Goal: Transaction & Acquisition: Purchase product/service

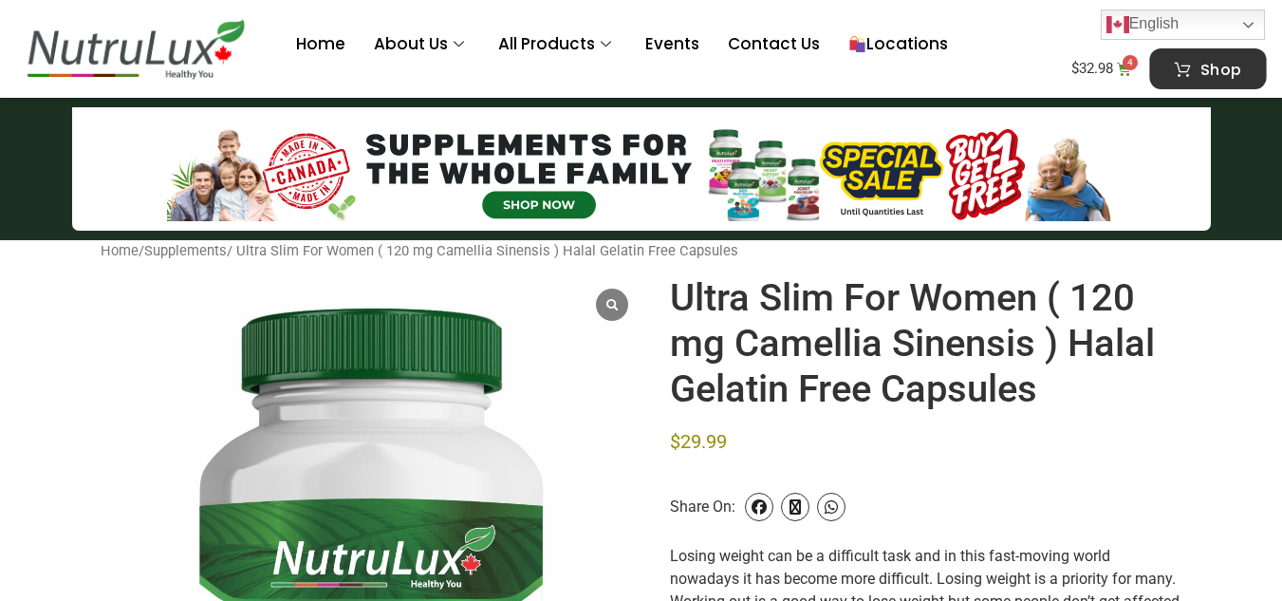
scroll to position [816, 0]
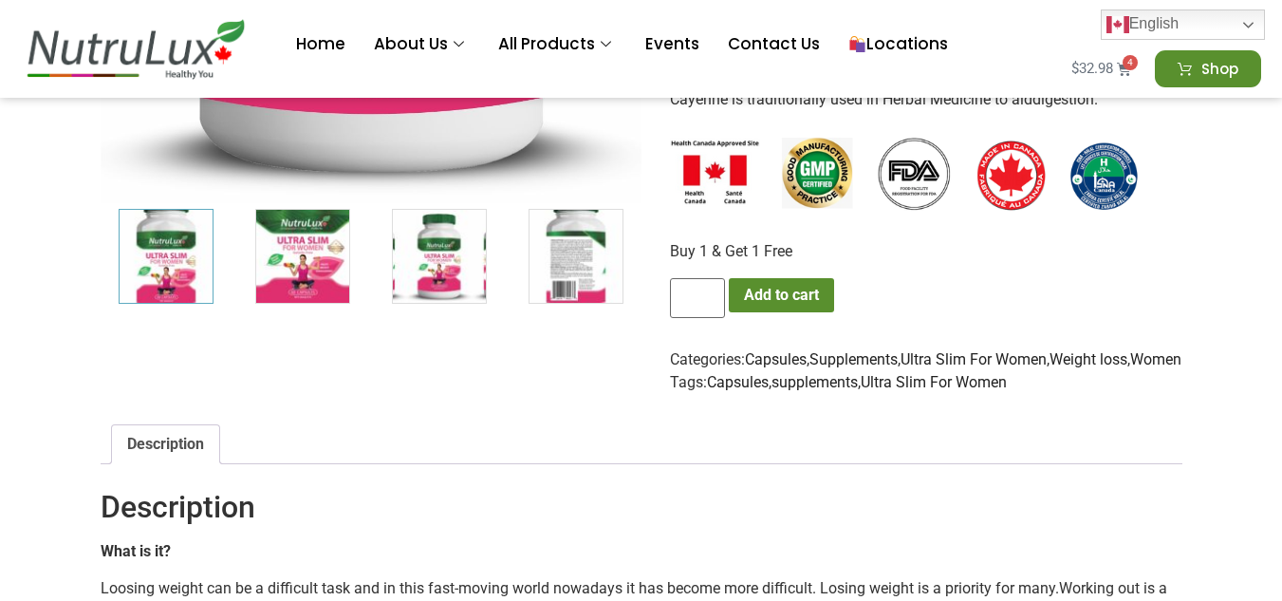
click at [1103, 74] on bdi "$ 32.98" at bounding box center [1093, 68] width 42 height 17
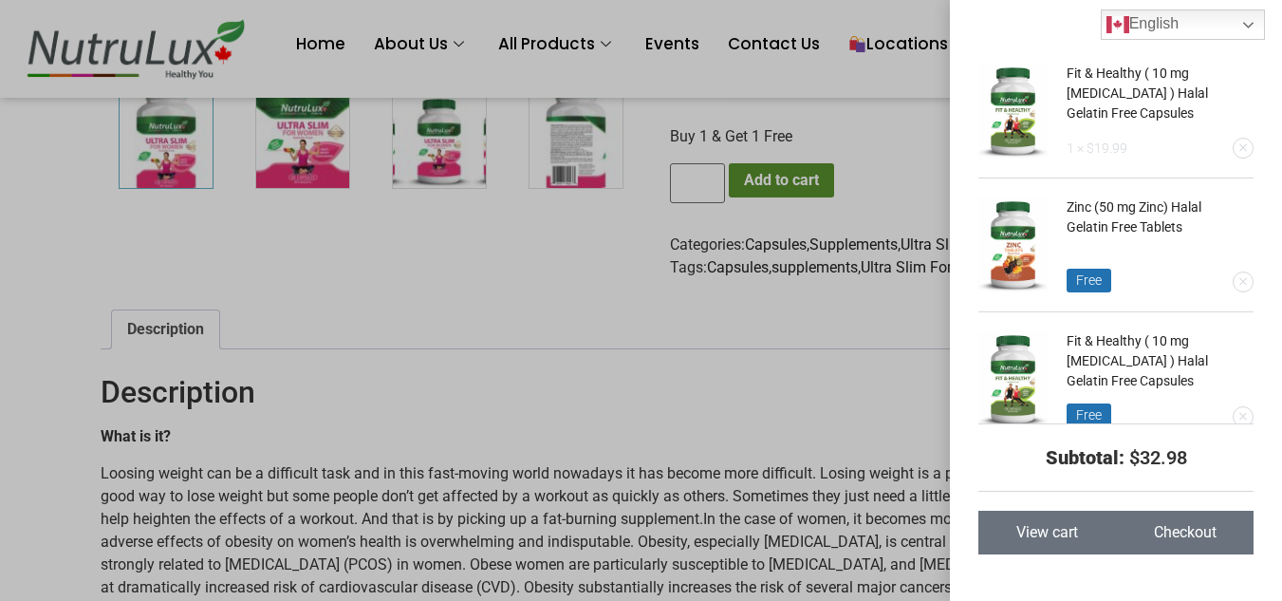
scroll to position [932, 0]
click at [1101, 533] on link "View cart" at bounding box center [1048, 533] width 138 height 44
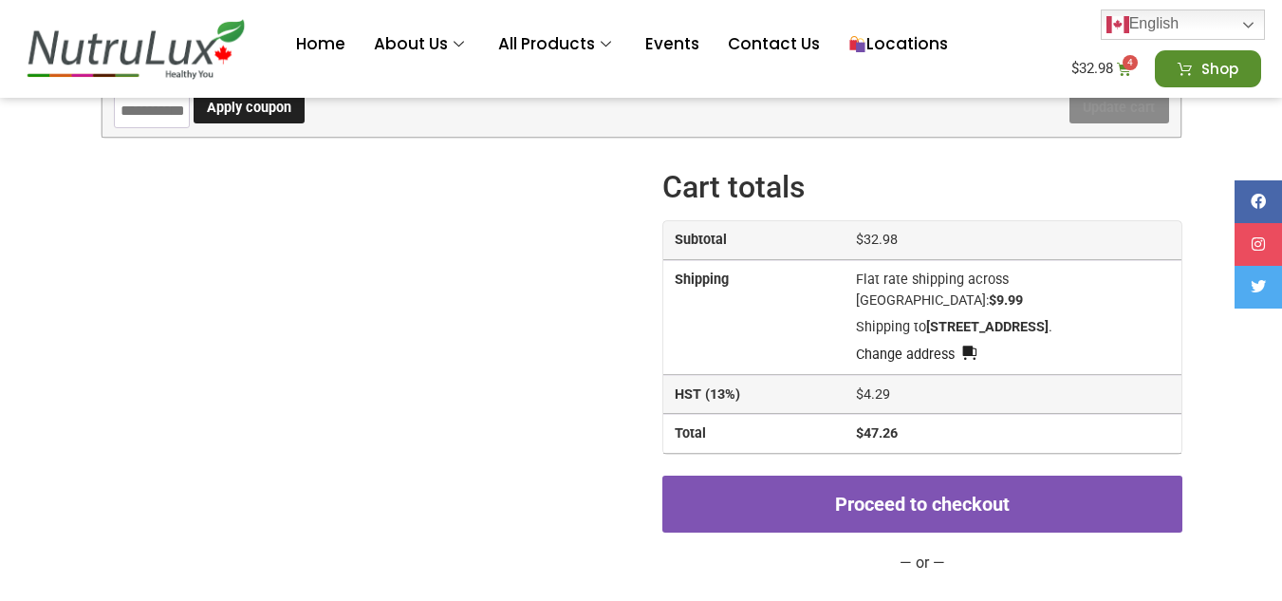
scroll to position [533, 0]
click at [927, 500] on div "Proceed to checkout — or —" at bounding box center [922, 572] width 519 height 222
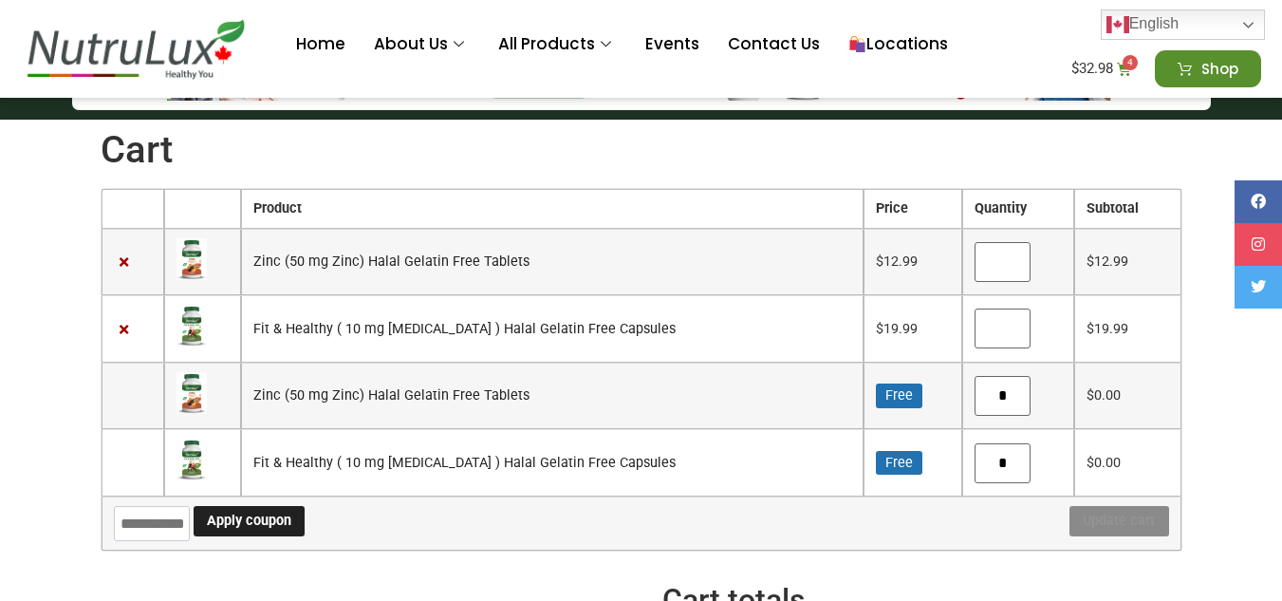
scroll to position [0, 0]
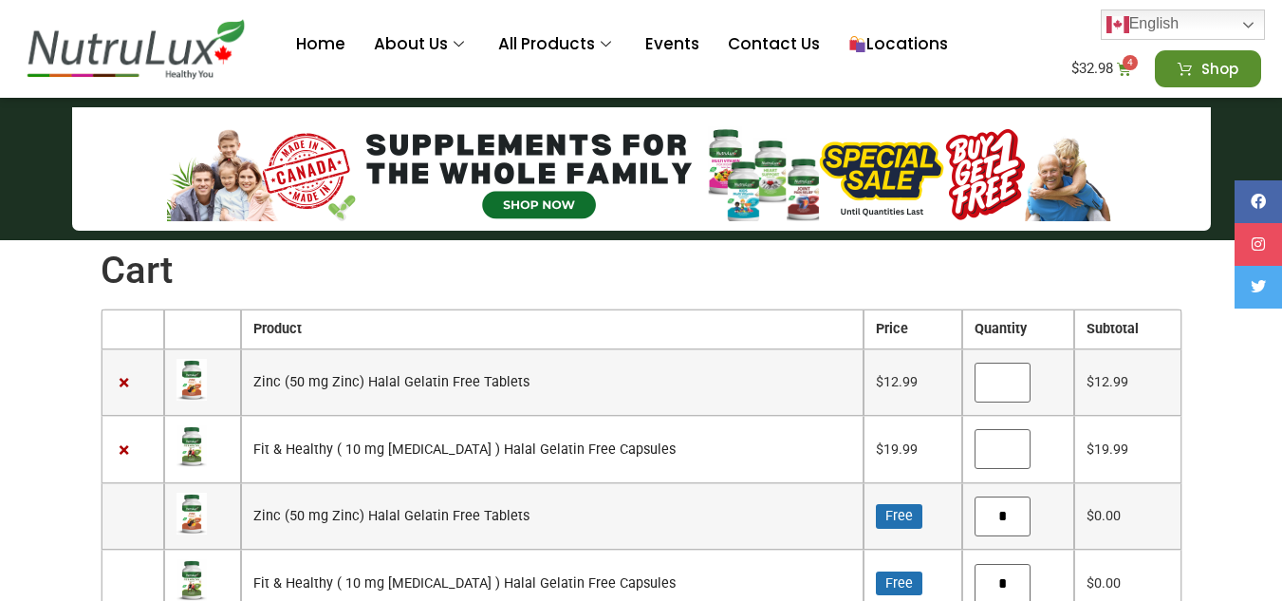
click at [198, 47] on img at bounding box center [136, 48] width 230 height 63
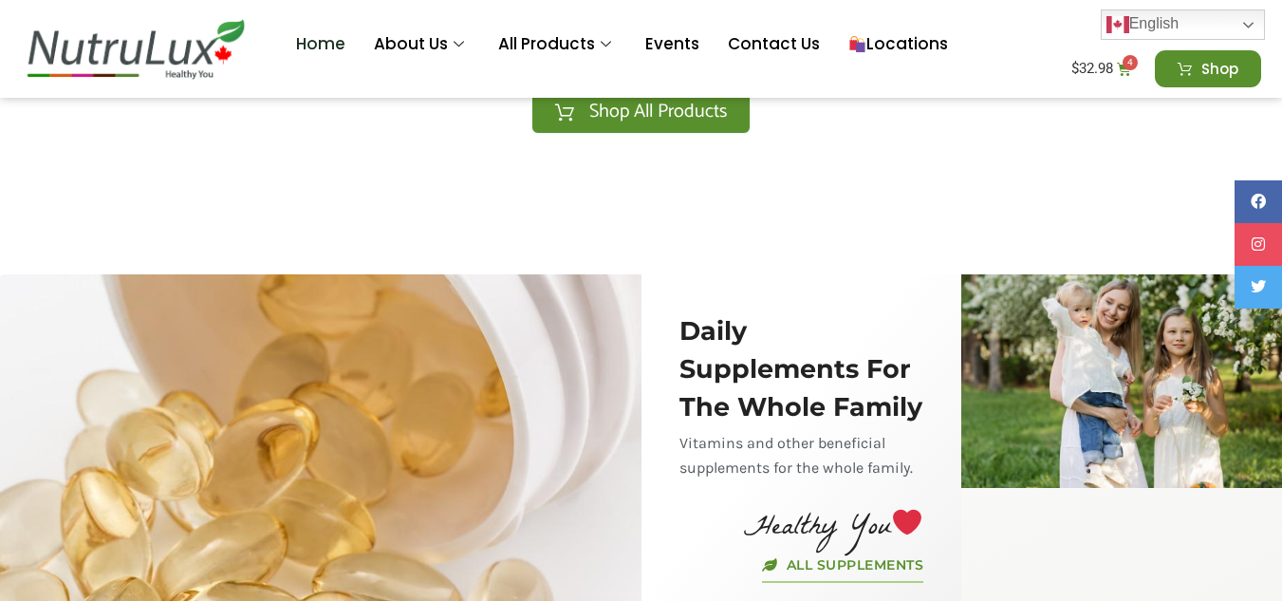
scroll to position [3142, 0]
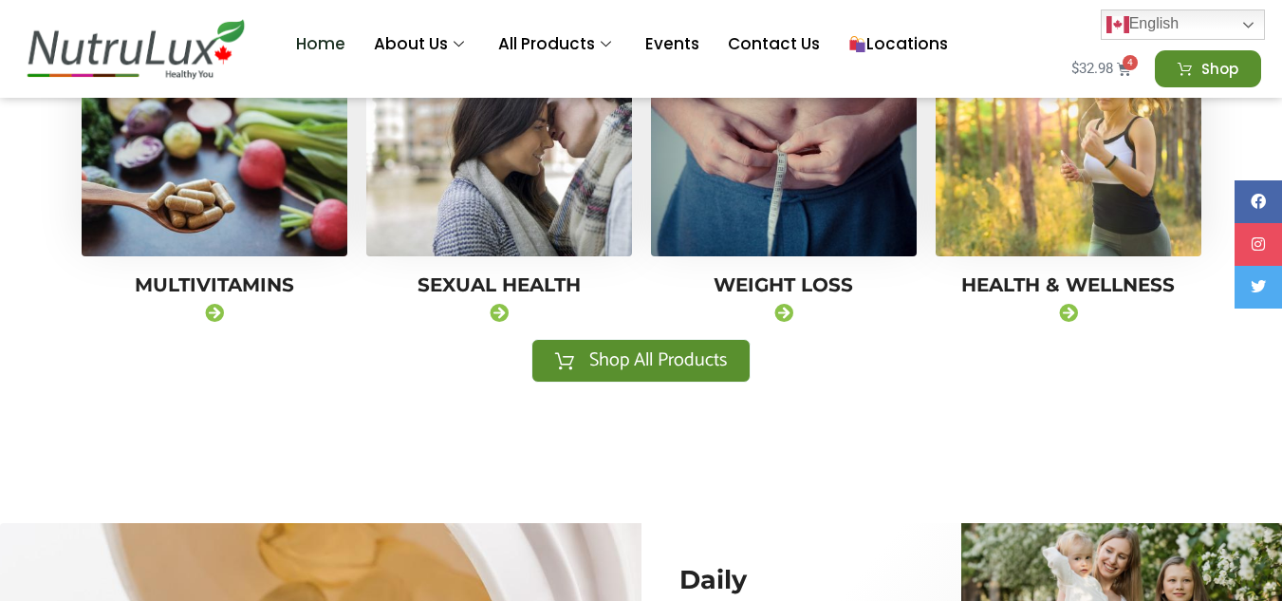
click at [1095, 66] on bdi "$ 32.98" at bounding box center [1093, 68] width 42 height 17
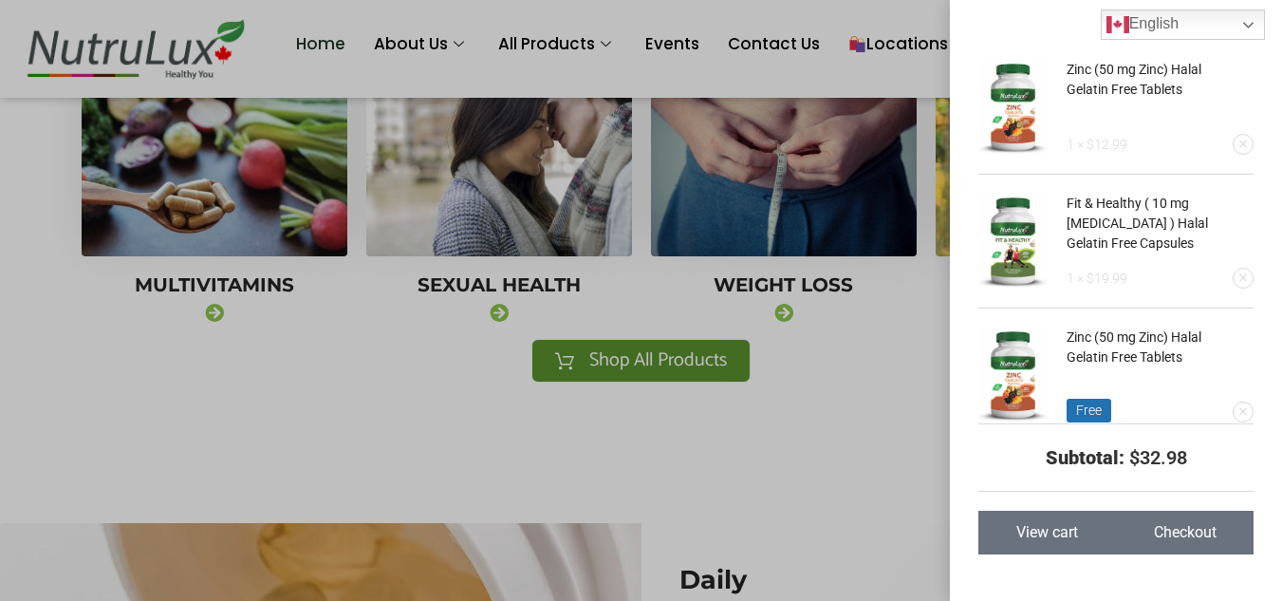
click at [1065, 520] on link "View cart" at bounding box center [1048, 533] width 138 height 44
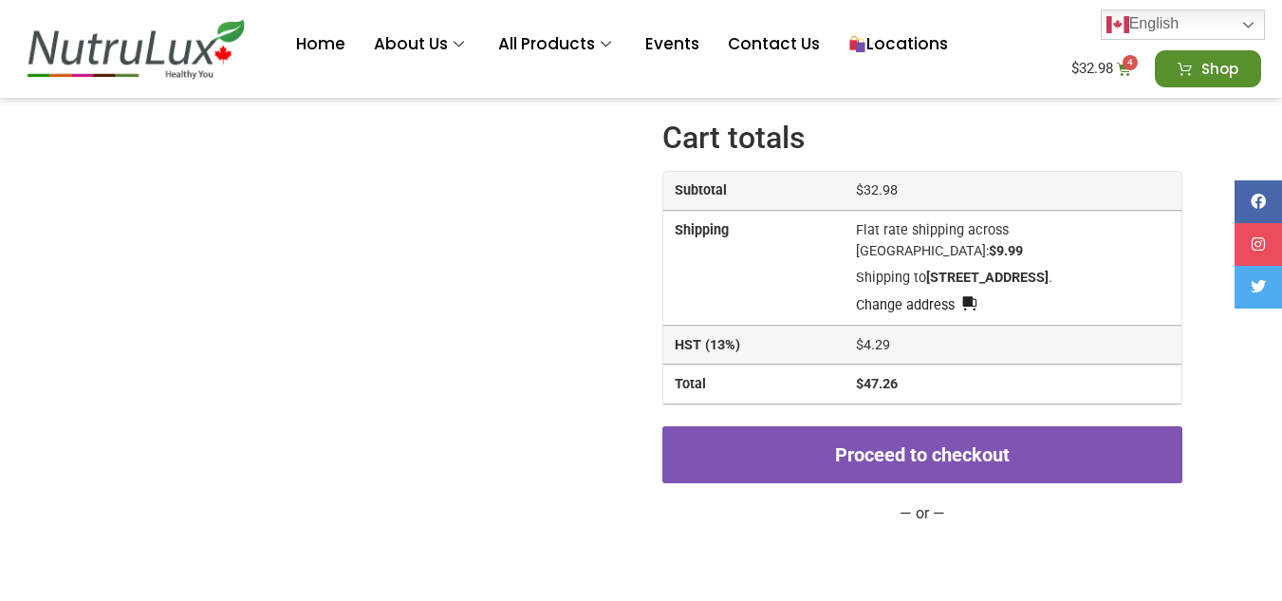
scroll to position [719, 0]
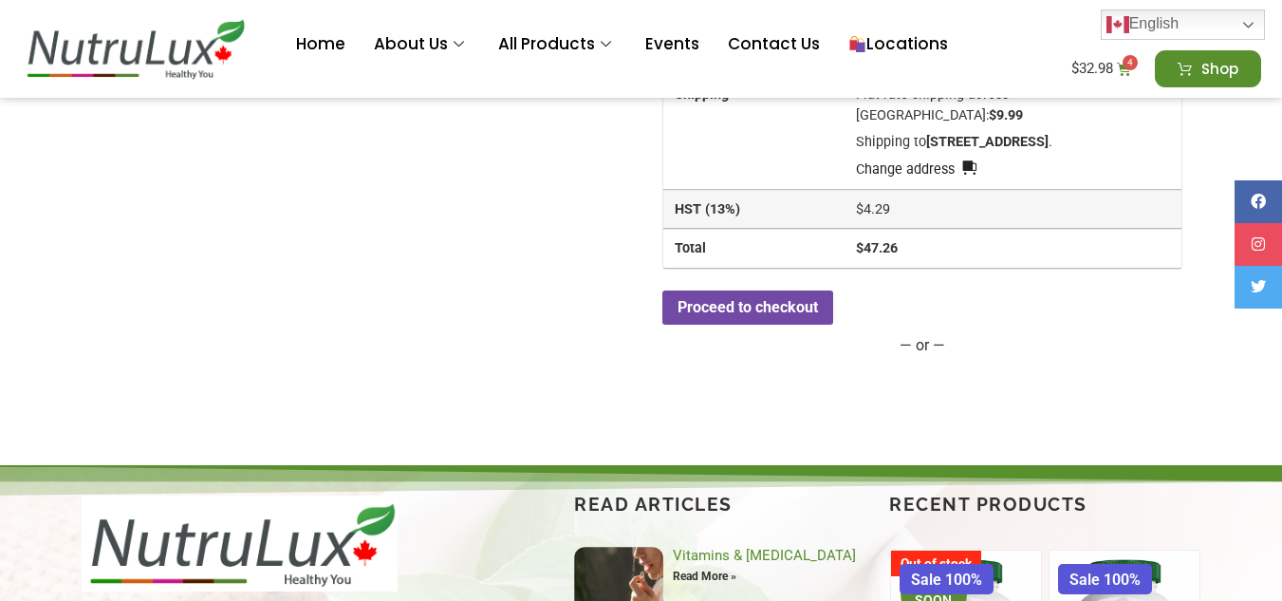
click at [746, 296] on link "Proceed to checkout" at bounding box center [748, 307] width 171 height 34
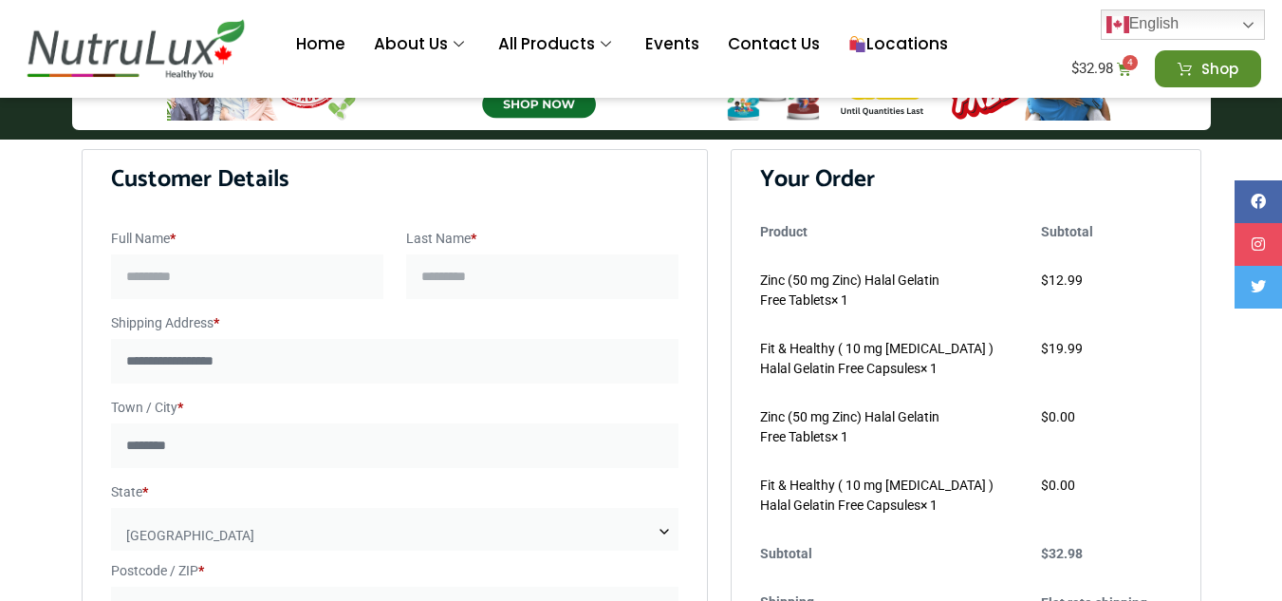
scroll to position [100, 0]
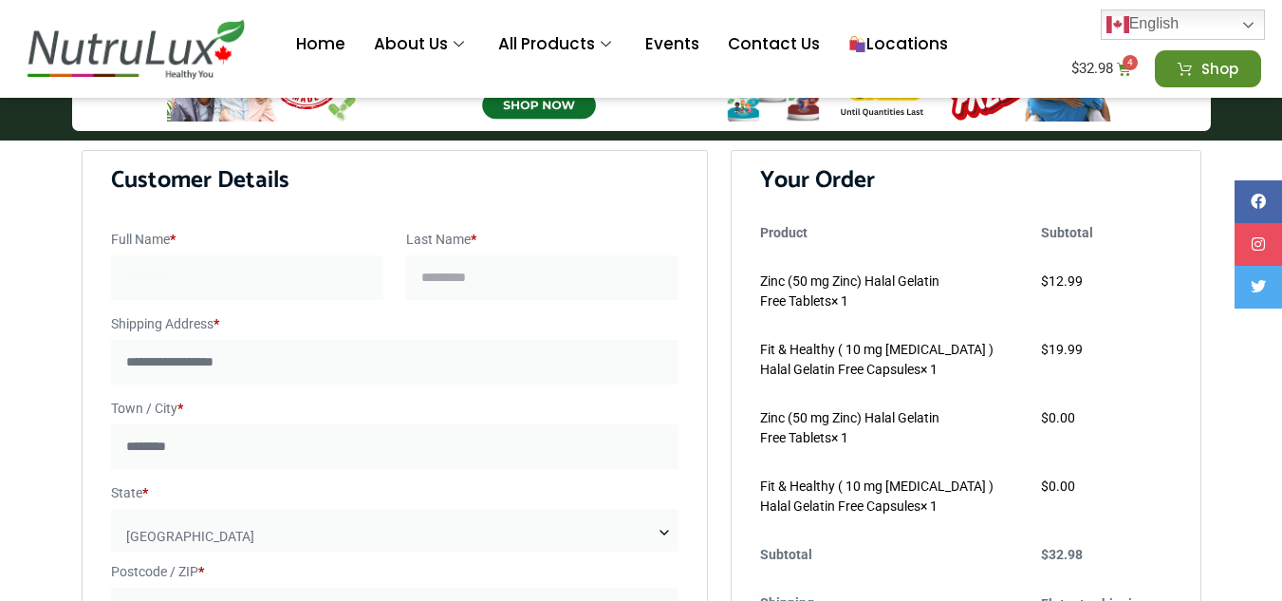
click at [273, 283] on input "Full Name *" at bounding box center [247, 277] width 272 height 45
type input "****"
type input "**********"
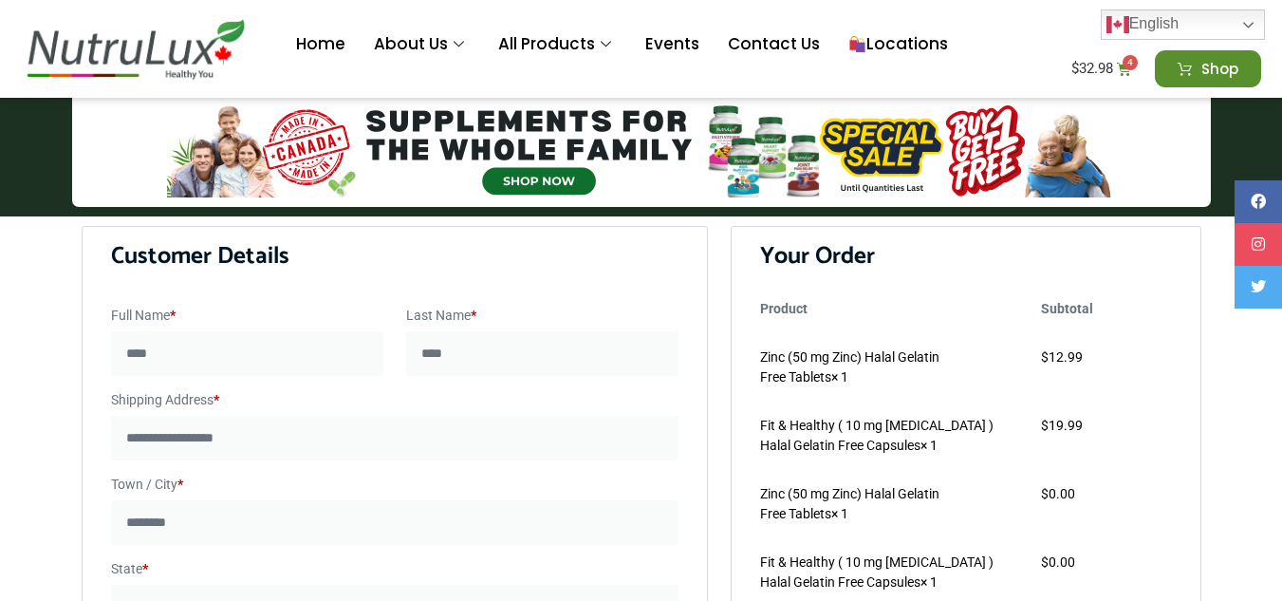
scroll to position [0, 0]
